Goal: Information Seeking & Learning: Learn about a topic

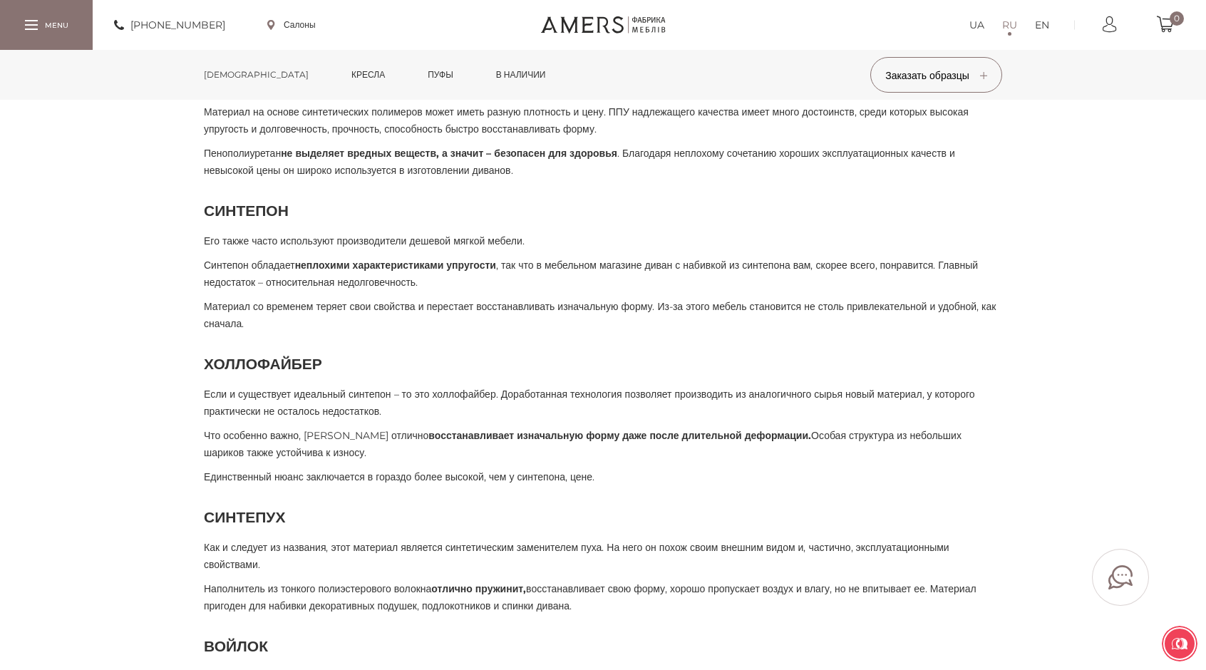
scroll to position [1069, 0]
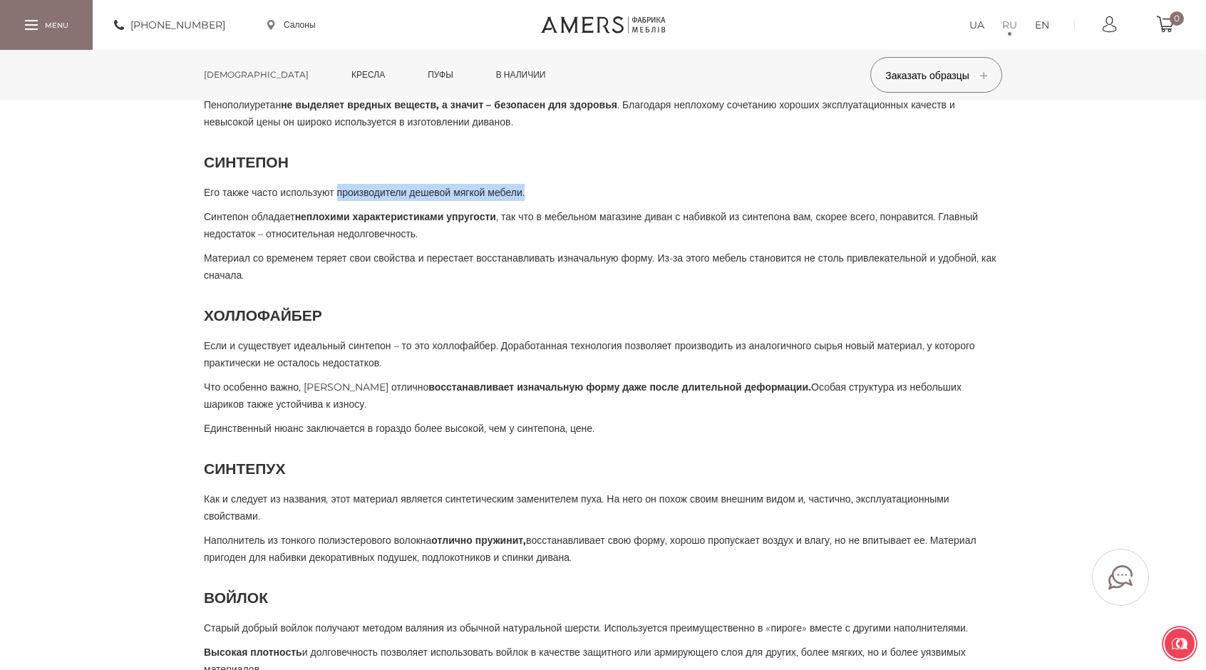
drag, startPoint x: 374, startPoint y: 227, endPoint x: 557, endPoint y: 230, distance: 183.2
click at [582, 201] on p "Его также часто используют производители дешевой мягкой мебели." at bounding box center [603, 192] width 798 height 17
drag, startPoint x: 232, startPoint y: 246, endPoint x: 285, endPoint y: 246, distance: 52.7
click at [285, 240] on span "[PERSON_NAME] обладает неплохими характеристиками упругости , так что в мебельн…" at bounding box center [591, 225] width 774 height 30
drag, startPoint x: 334, startPoint y: 244, endPoint x: 526, endPoint y: 249, distance: 191.8
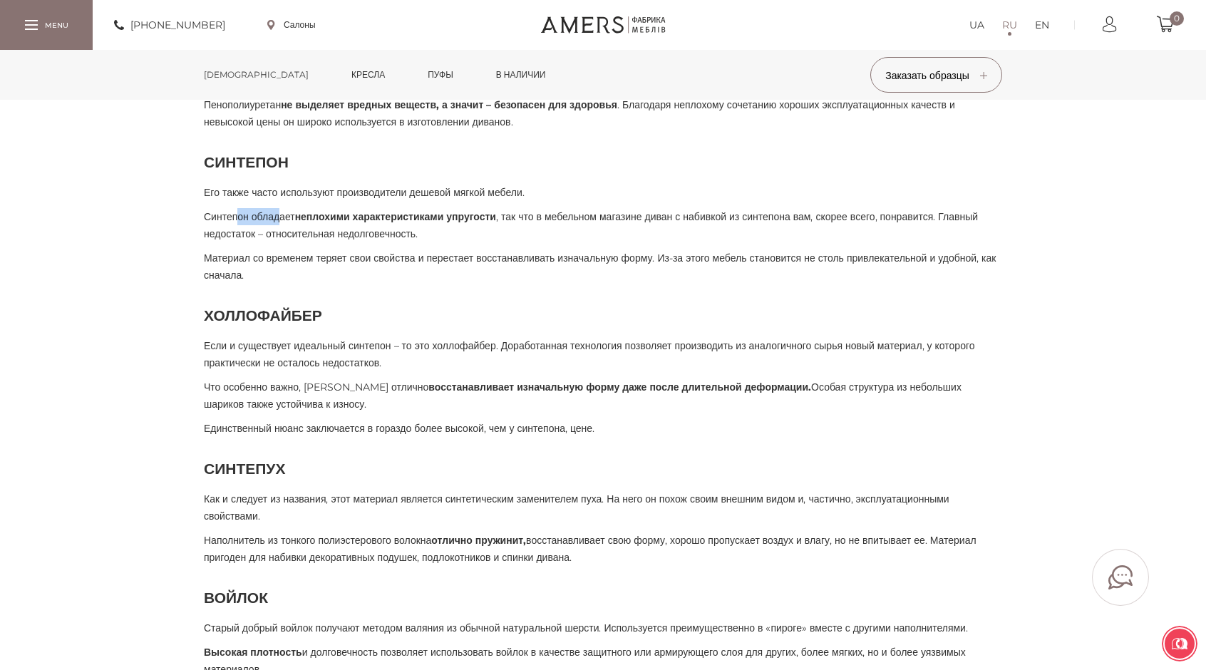
click at [526, 240] on span "[PERSON_NAME] обладает неплохими характеристиками упругости , так что в мебельн…" at bounding box center [591, 225] width 774 height 30
drag, startPoint x: 432, startPoint y: 269, endPoint x: 377, endPoint y: 263, distance: 55.2
click at [380, 240] on span "[PERSON_NAME] обладает неплохими характеристиками упругости , так что в мебельн…" at bounding box center [591, 225] width 774 height 30
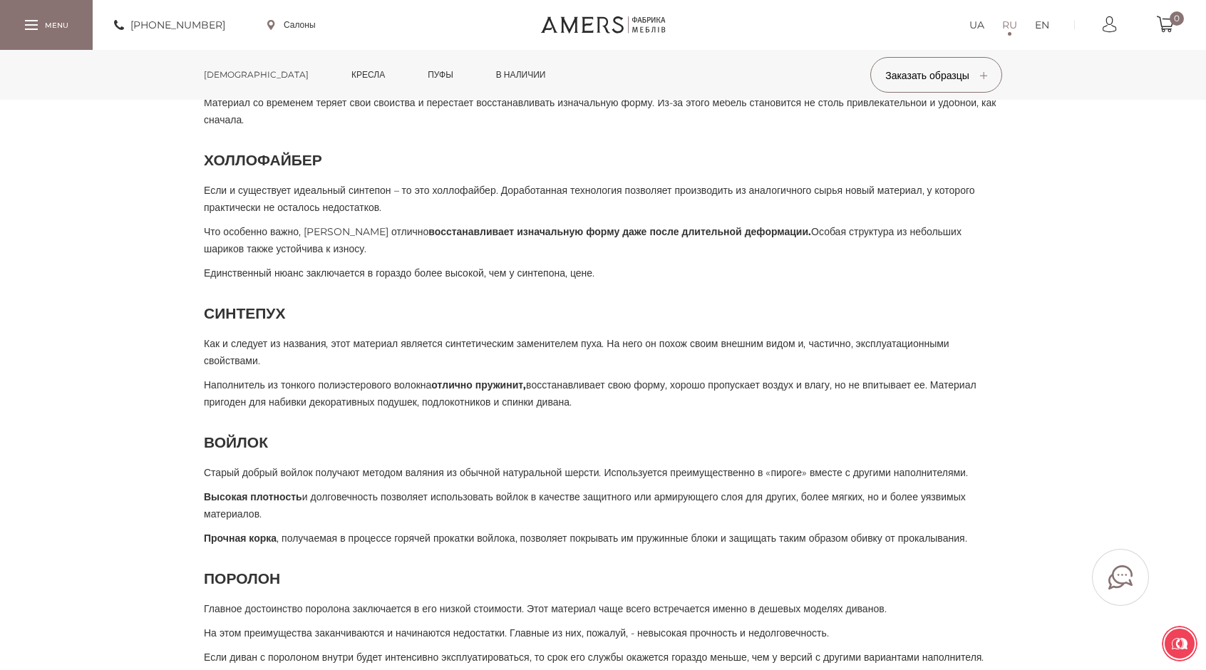
scroll to position [1283, 0]
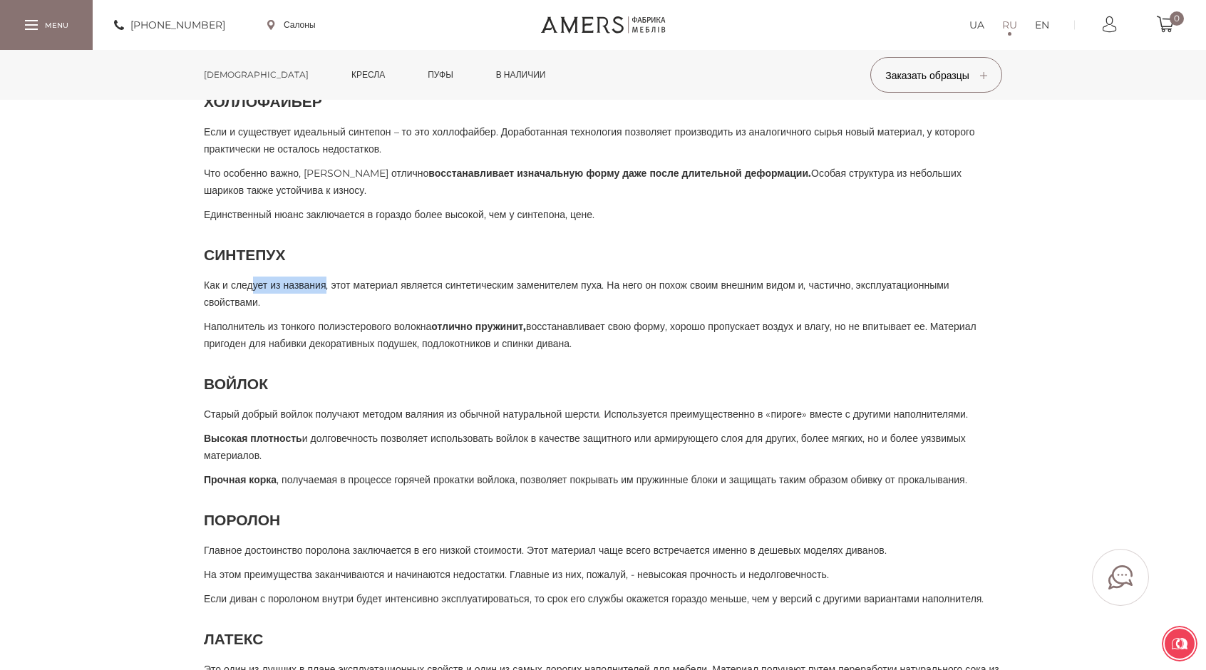
drag, startPoint x: 262, startPoint y: 319, endPoint x: 386, endPoint y: 318, distance: 124.0
click at [342, 309] on span "Как и следует из названия, этот материал является синтетическим заменителем пух…" at bounding box center [576, 294] width 745 height 30
drag, startPoint x: 428, startPoint y: 317, endPoint x: 544, endPoint y: 317, distance: 116.2
click at [544, 309] on span "Как и следует из названия, этот материал является синтетическим заменителем пух…" at bounding box center [576, 294] width 745 height 30
drag, startPoint x: 660, startPoint y: 317, endPoint x: 690, endPoint y: 315, distance: 30.0
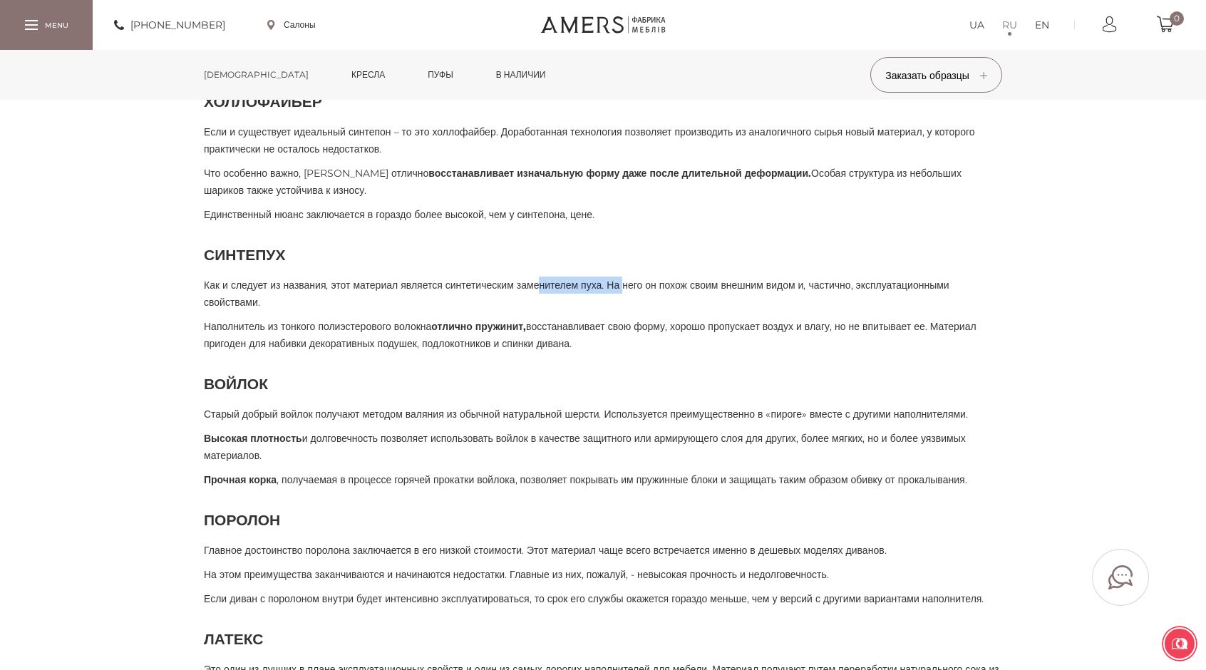
click at [673, 309] on span "Как и следует из названия, этот материал является синтетическим заменителем пух…" at bounding box center [576, 294] width 745 height 30
drag, startPoint x: 698, startPoint y: 313, endPoint x: 857, endPoint y: 313, distance: 158.2
click at [842, 309] on span "Как и следует из названия, этот материал является синтетическим заменителем пух…" at bounding box center [576, 294] width 745 height 30
drag, startPoint x: 924, startPoint y: 314, endPoint x: 562, endPoint y: 315, distance: 362.0
click at [562, 309] on span "Как и следует из названия, этот материал является синтетическим заменителем пух…" at bounding box center [576, 294] width 745 height 30
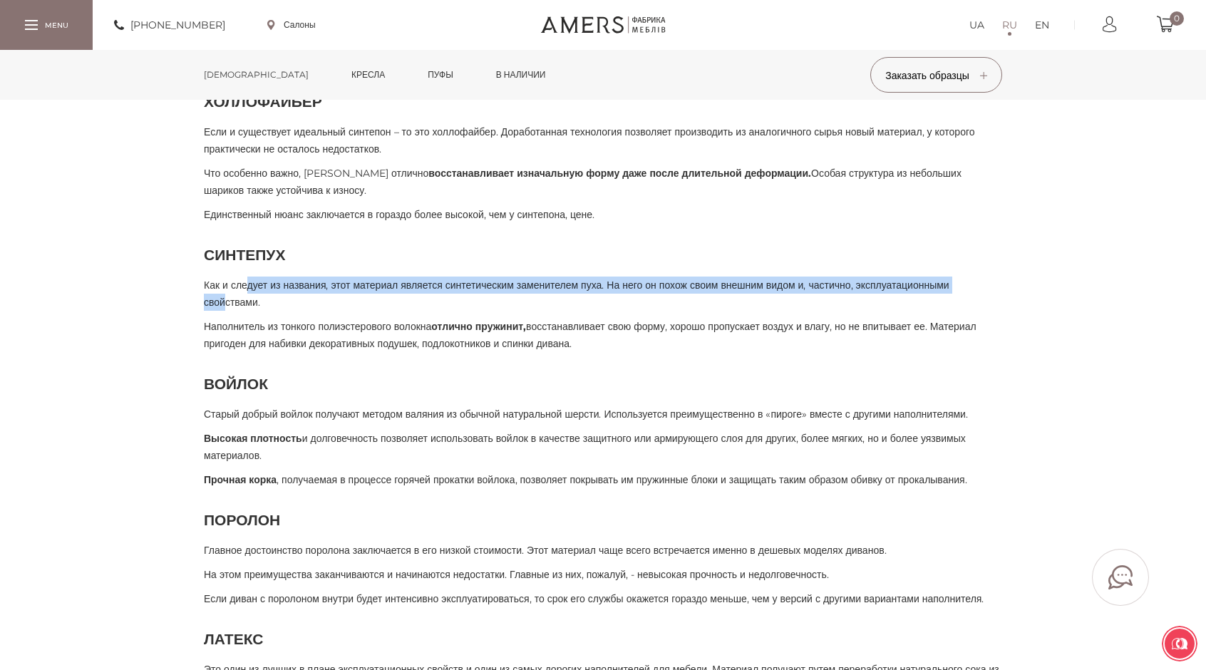
drag, startPoint x: 339, startPoint y: 333, endPoint x: 233, endPoint y: 327, distance: 106.3
click at [252, 309] on span "Как и следует из названия, этот материал является синтетическим заменителем пух…" at bounding box center [576, 294] width 745 height 30
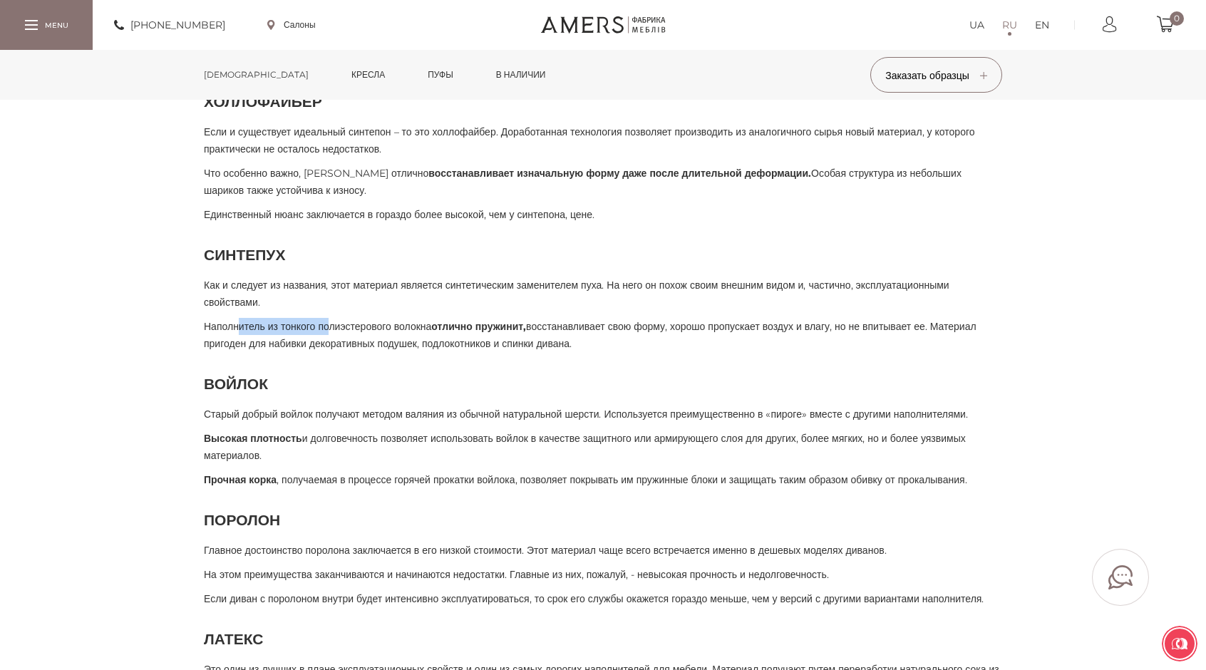
drag, startPoint x: 246, startPoint y: 356, endPoint x: 367, endPoint y: 354, distance: 121.2
click at [353, 352] on p "Наполнитель из тонкого полиэстерового волокна отлично пружинит, восстанавливает…" at bounding box center [603, 335] width 798 height 34
drag, startPoint x: 413, startPoint y: 358, endPoint x: 555, endPoint y: 360, distance: 141.8
click at [546, 350] on span "Наполнитель из тонкого полиэстерового волокна отлично пружинит, восстанавливает…" at bounding box center [590, 335] width 773 height 30
drag, startPoint x: 544, startPoint y: 373, endPoint x: 362, endPoint y: 368, distance: 181.8
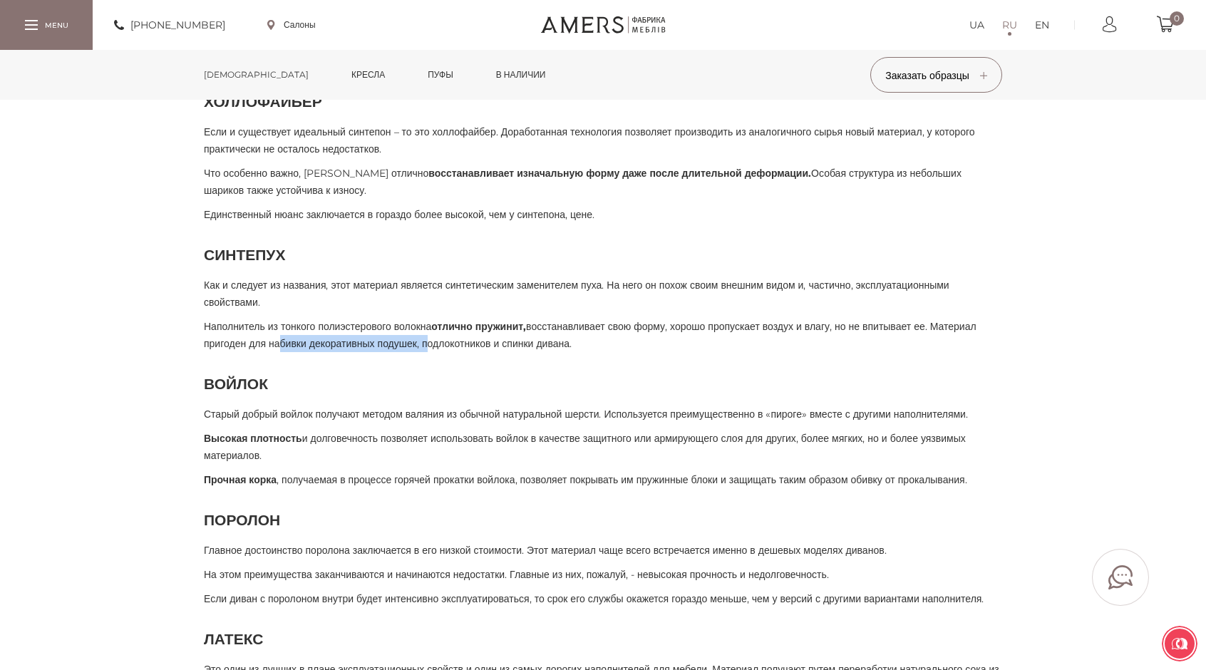
click at [413, 350] on span "Наполнитель из тонкого полиэстерового волокна отлично пружинит, восстанавливает…" at bounding box center [590, 335] width 773 height 30
drag, startPoint x: 360, startPoint y: 367, endPoint x: 285, endPoint y: 358, distance: 75.3
click at [314, 352] on p "Наполнитель из тонкого полиэстерового волокна отлично пружинит, восстанавливает…" at bounding box center [603, 335] width 798 height 34
click at [285, 350] on span "Наполнитель из тонкого полиэстерового волокна отлично пружинит, восстанавливает…" at bounding box center [590, 335] width 773 height 30
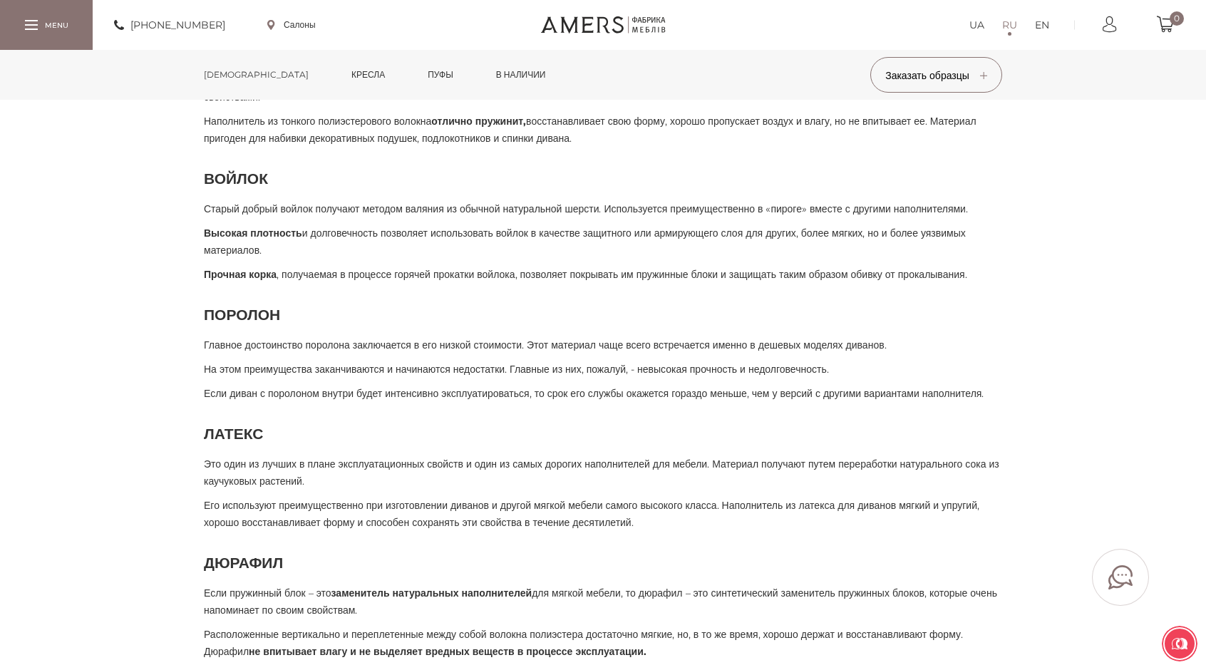
scroll to position [1568, 0]
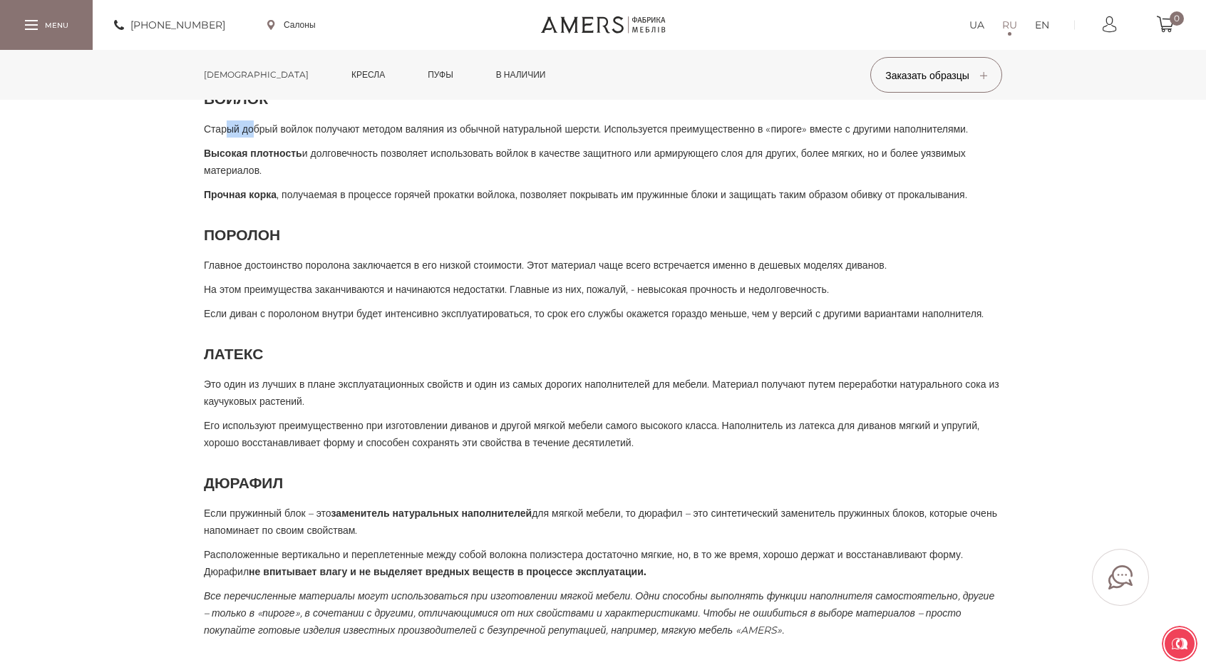
drag, startPoint x: 227, startPoint y: 165, endPoint x: 265, endPoint y: 162, distance: 37.8
click at [265, 135] on span "Старый добрый войлок получают методом валяния из обычной натуральной шерсти. Ис…" at bounding box center [586, 129] width 764 height 13
drag, startPoint x: 288, startPoint y: 160, endPoint x: 424, endPoint y: 158, distance: 136.2
click at [410, 135] on span "Старый добрый войлок получают методом валяния из обычной натуральной шерсти. Ис…" at bounding box center [586, 129] width 764 height 13
drag, startPoint x: 446, startPoint y: 158, endPoint x: 550, endPoint y: 164, distance: 104.2
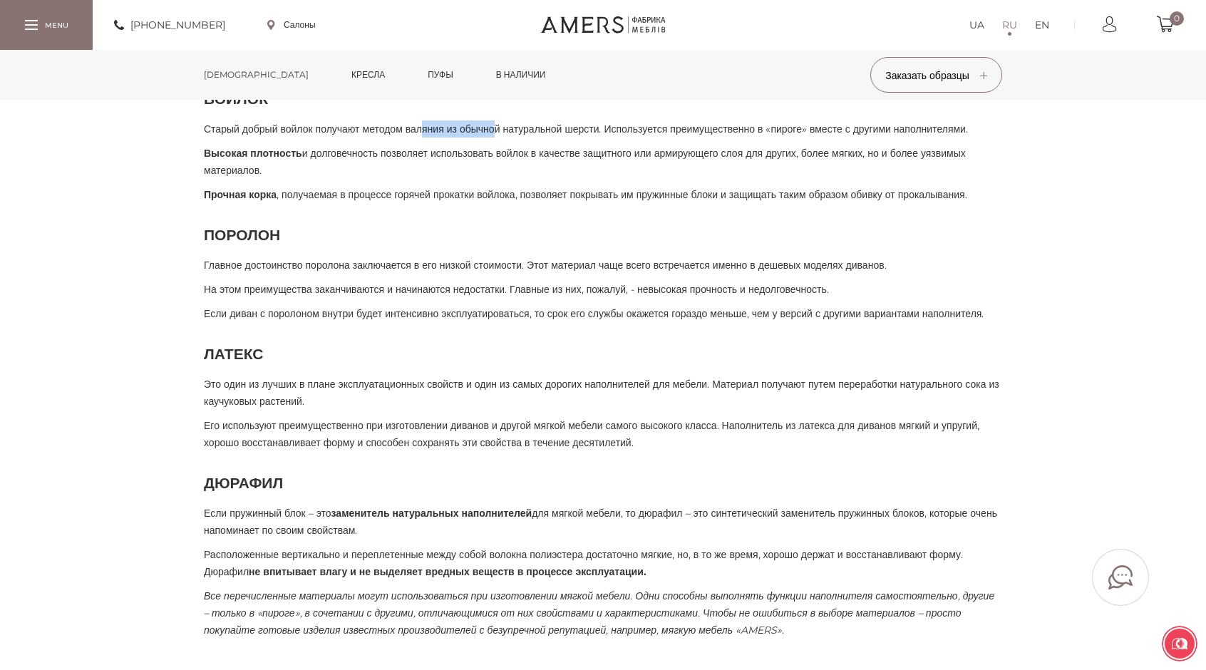
click at [532, 135] on span "Старый добрый войлок получают методом валяния из обычной натуральной шерсти. Ис…" at bounding box center [586, 129] width 764 height 13
drag, startPoint x: 609, startPoint y: 164, endPoint x: 751, endPoint y: 167, distance: 142.6
click at [686, 135] on span "Старый добрый войлок получают методом валяния из обычной натуральной шерсти. Ис…" at bounding box center [586, 129] width 764 height 13
drag, startPoint x: 753, startPoint y: 167, endPoint x: 503, endPoint y: 165, distance: 249.4
click at [503, 135] on span "Старый добрый войлок получают методом валяния из обычной натуральной шерсти. Ис…" at bounding box center [586, 129] width 764 height 13
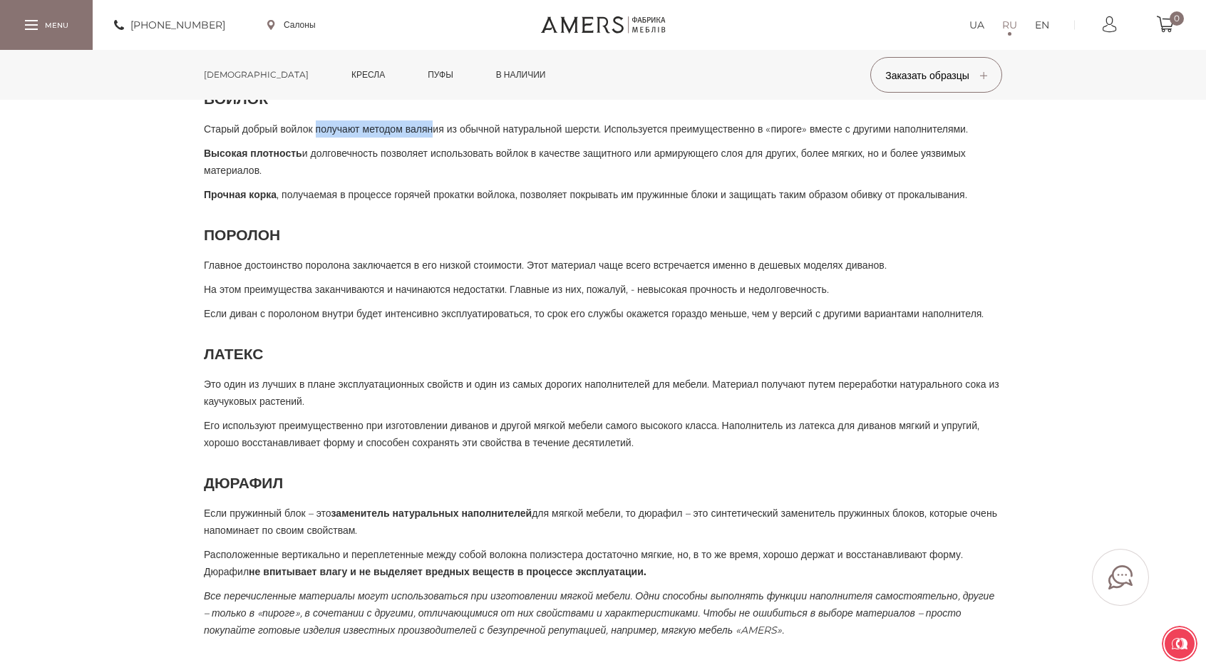
drag, startPoint x: 461, startPoint y: 165, endPoint x: 318, endPoint y: 170, distance: 143.4
click at [329, 138] on p "Старый добрый войлок получают методом валяния из обычной натуральной шерсти. Ис…" at bounding box center [603, 128] width 798 height 17
click at [218, 135] on span "Старый добрый войлок получают методом валяния из обычной натуральной шерсти. Ис…" at bounding box center [586, 129] width 764 height 13
drag, startPoint x: 220, startPoint y: 196, endPoint x: 279, endPoint y: 210, distance: 60.8
click at [273, 179] on p "Высокая плотность и долговечность позволяет использовать войлок в качестве защи…" at bounding box center [603, 162] width 798 height 34
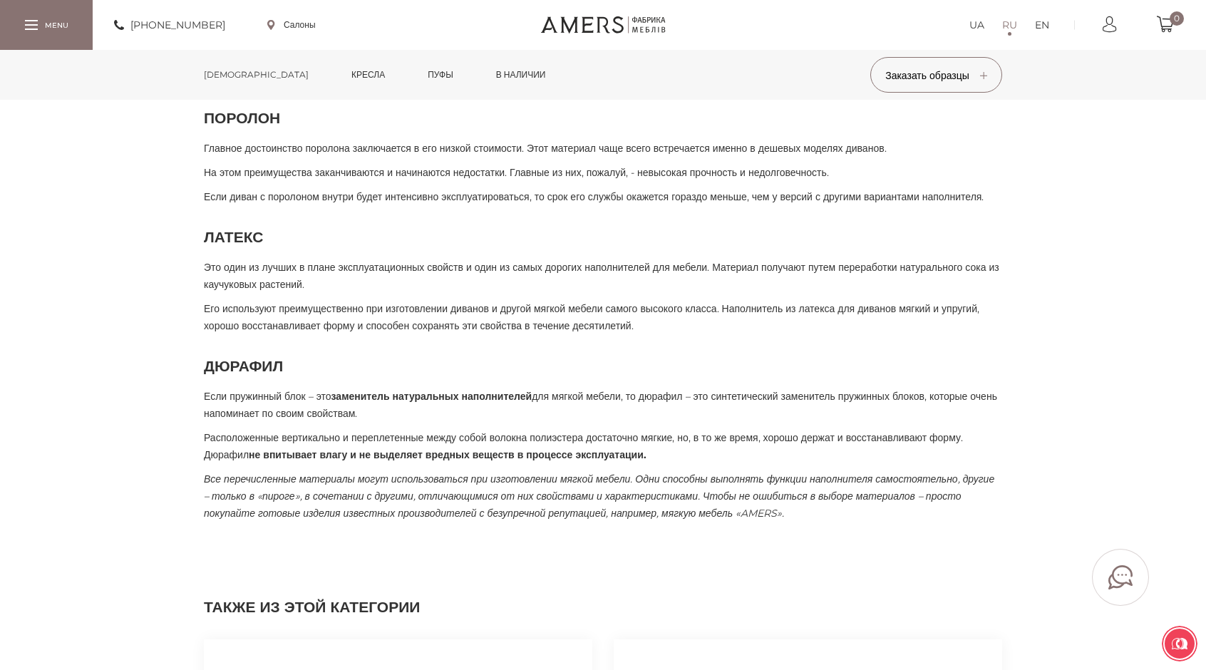
scroll to position [1710, 0]
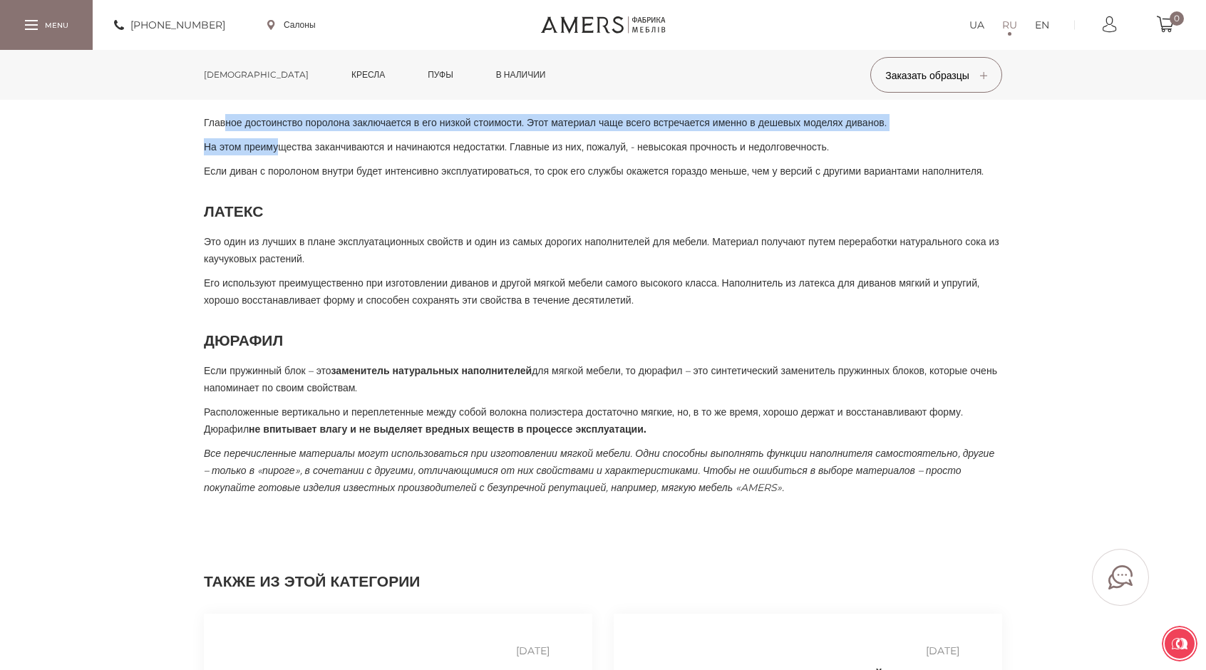
drag, startPoint x: 228, startPoint y: 192, endPoint x: 296, endPoint y: 234, distance: 80.7
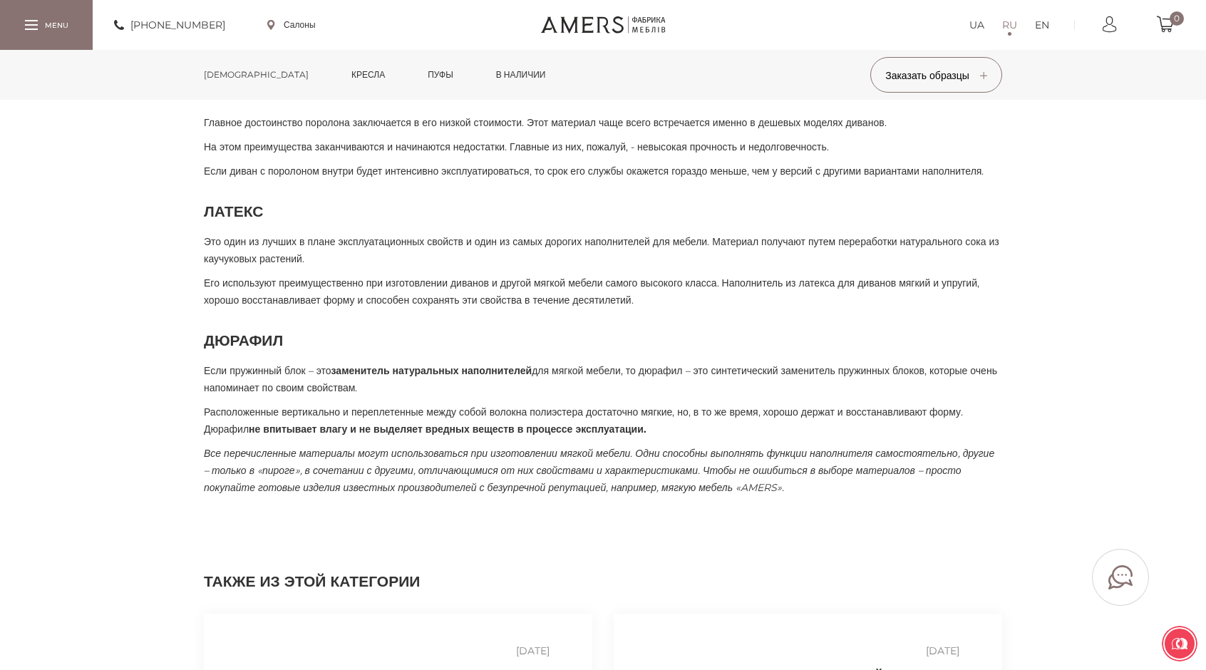
click at [305, 180] on p "Если диван с поролоном внутри будет интенсивно эксплуатироваться, то срок его с…" at bounding box center [603, 170] width 798 height 17
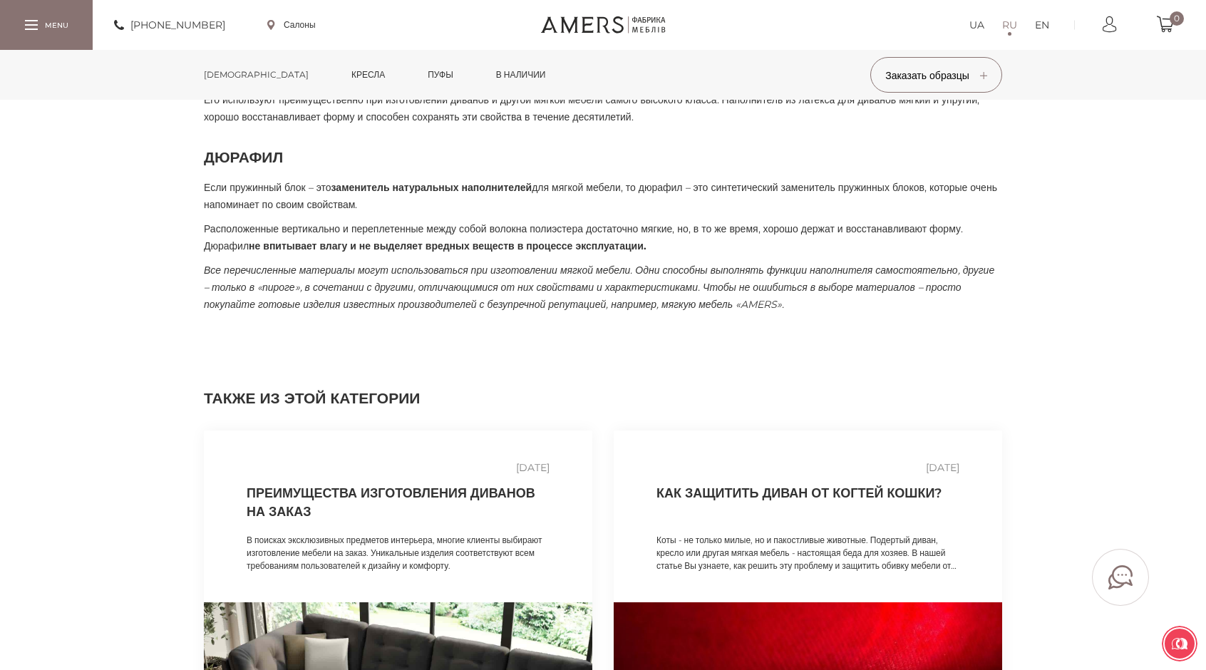
scroll to position [1924, 0]
